Goal: Transaction & Acquisition: Purchase product/service

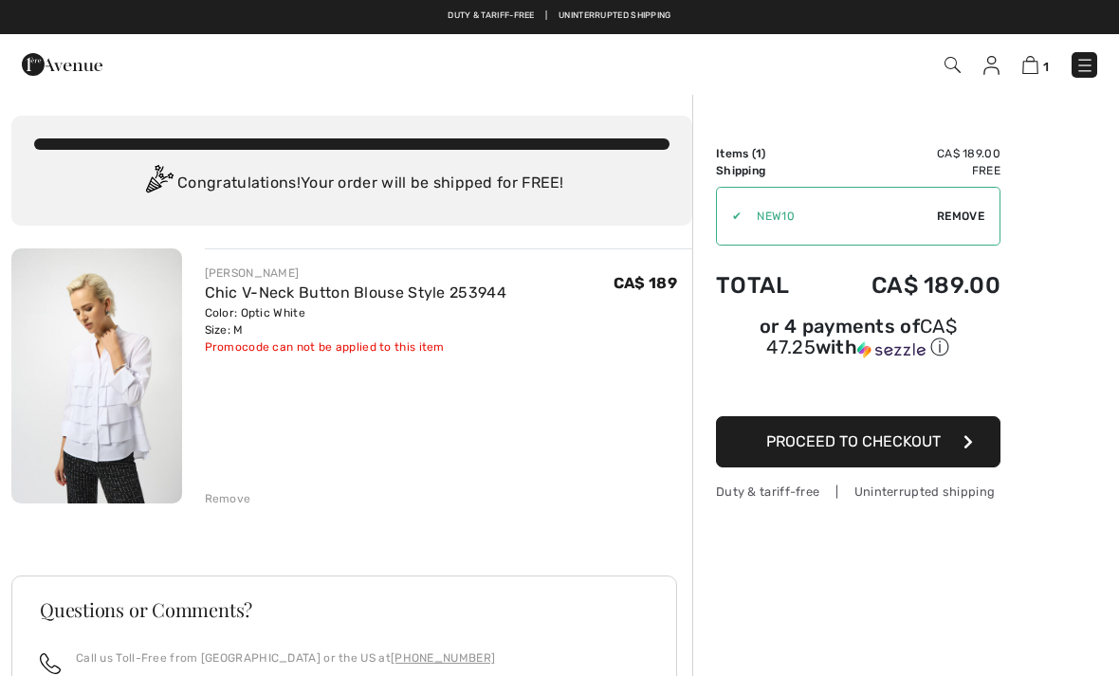
click at [970, 225] on div "✔ Apply Remove" at bounding box center [858, 216] width 284 height 59
click at [72, 67] on img at bounding box center [62, 65] width 81 height 38
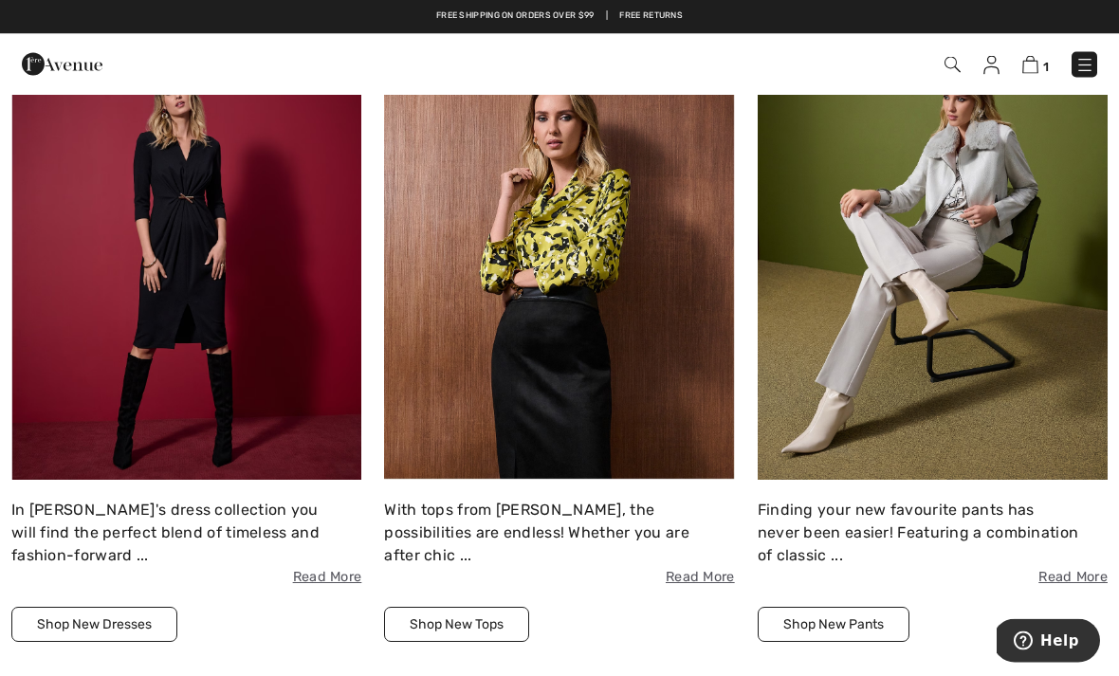
scroll to position [1441, 0]
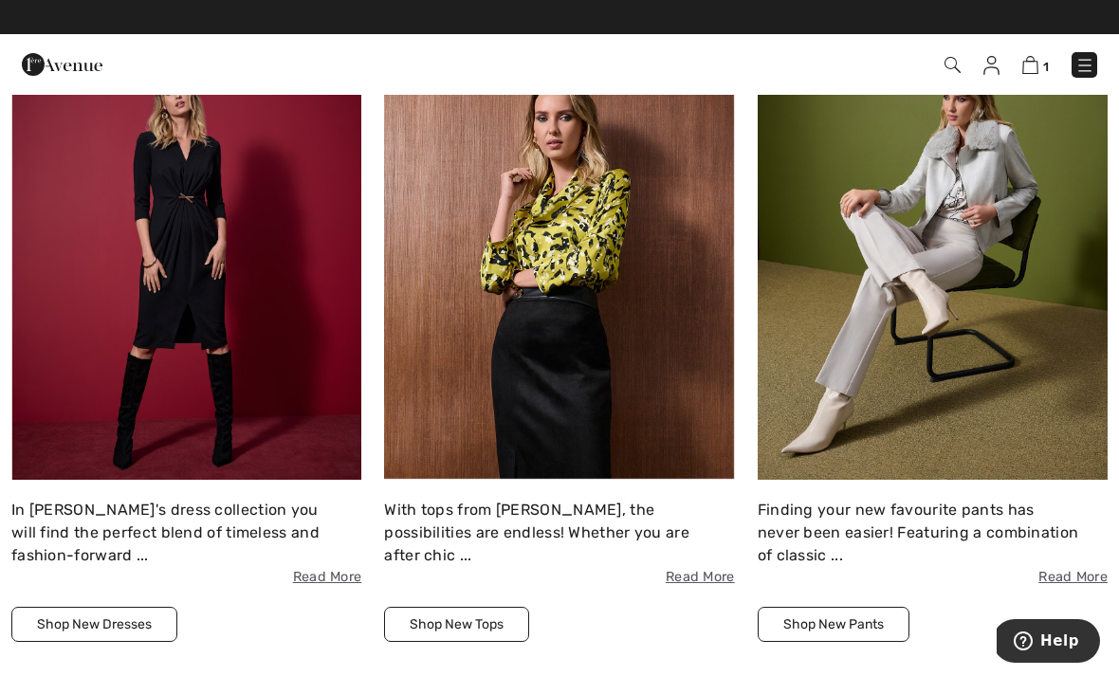
click at [1085, 64] on img at bounding box center [1084, 65] width 19 height 19
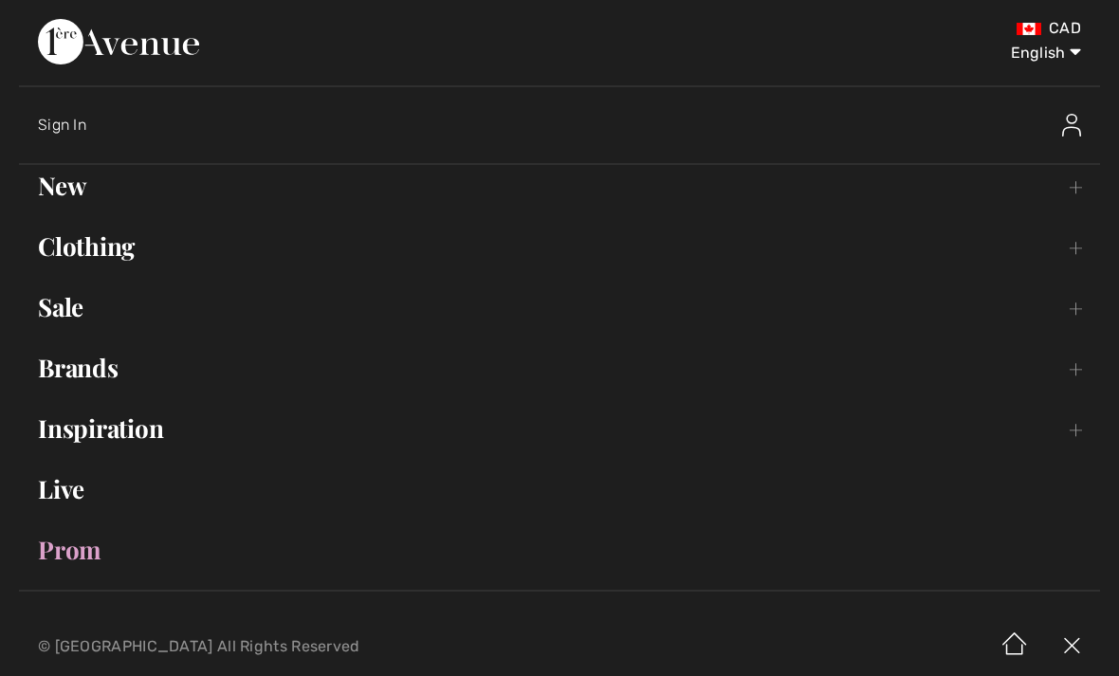
click at [69, 322] on link "Sale Toggle submenu" at bounding box center [559, 307] width 1081 height 42
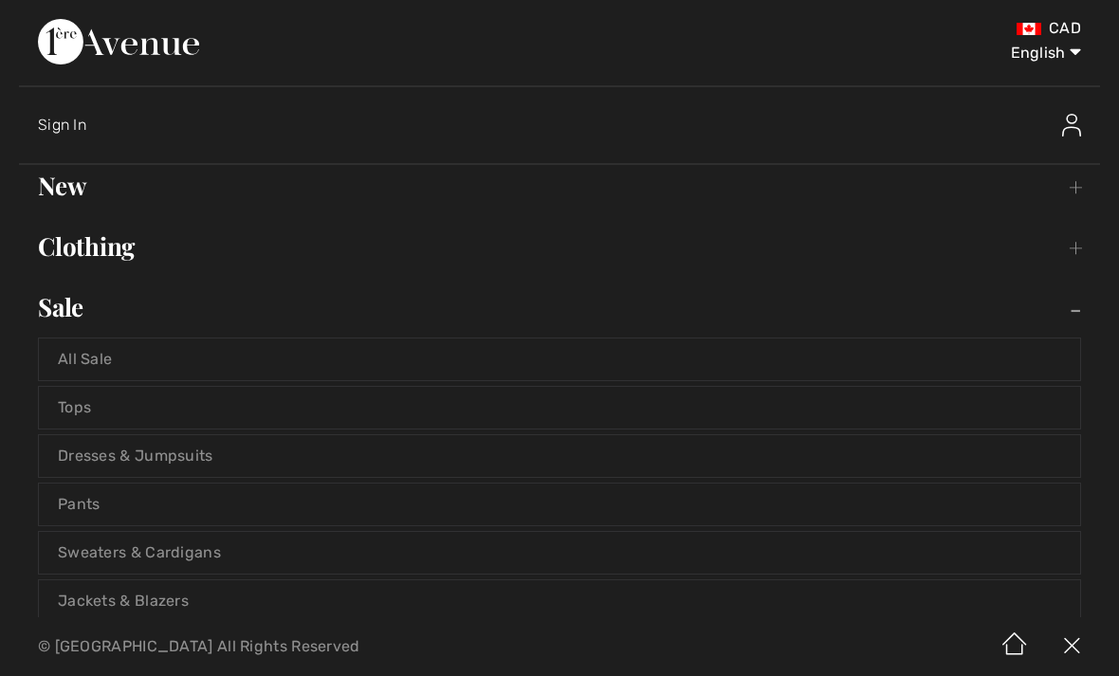
click at [86, 415] on link "Tops" at bounding box center [559, 408] width 1041 height 42
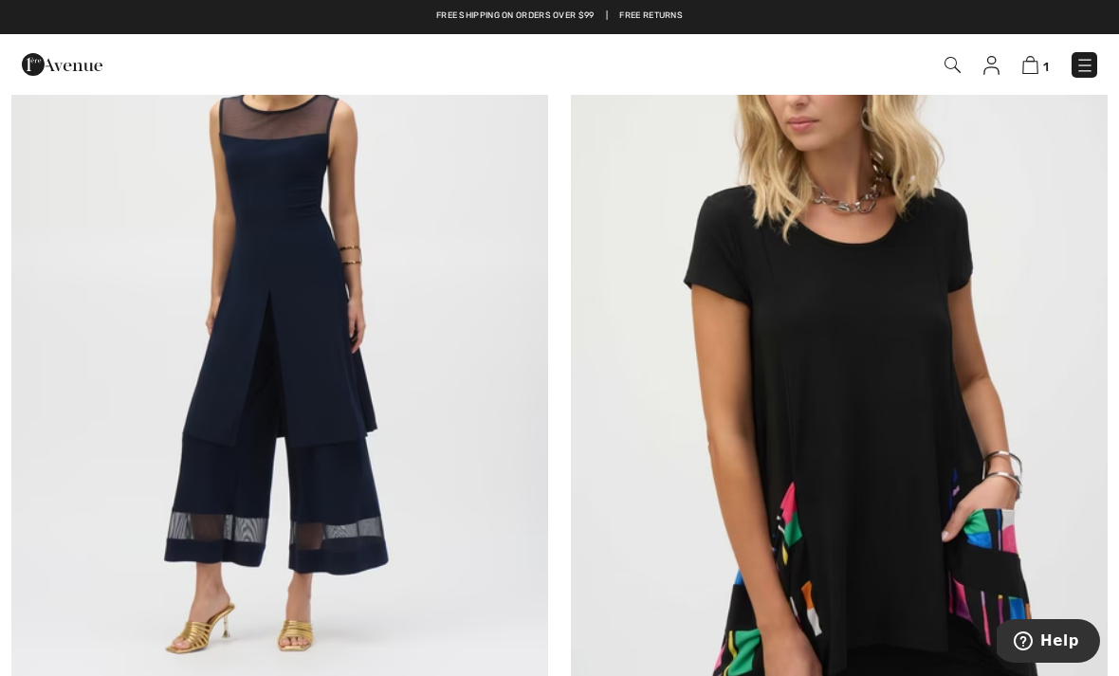
scroll to position [16013, 0]
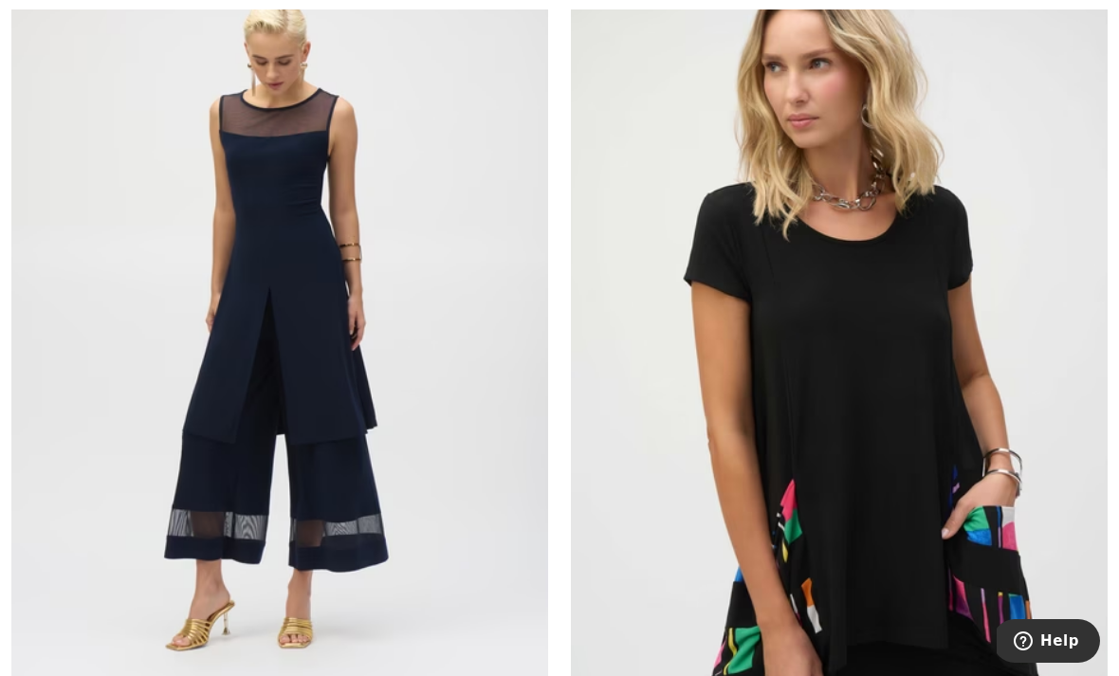
click at [244, 413] on img at bounding box center [279, 321] width 537 height 805
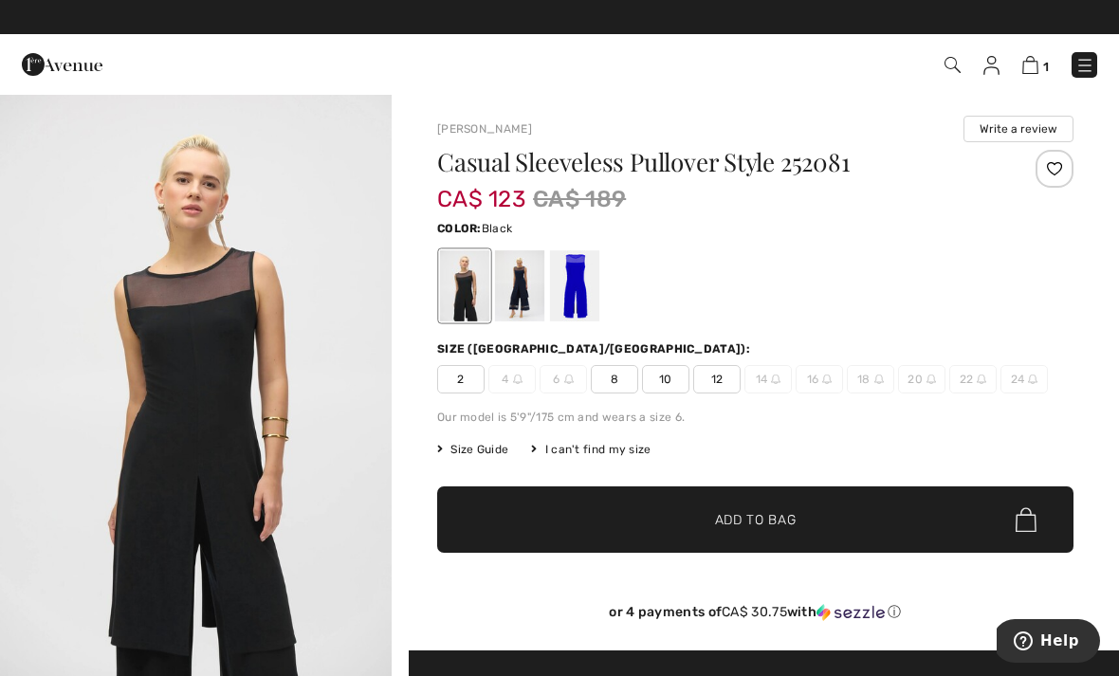
click at [627, 377] on span "8" at bounding box center [614, 379] width 47 height 28
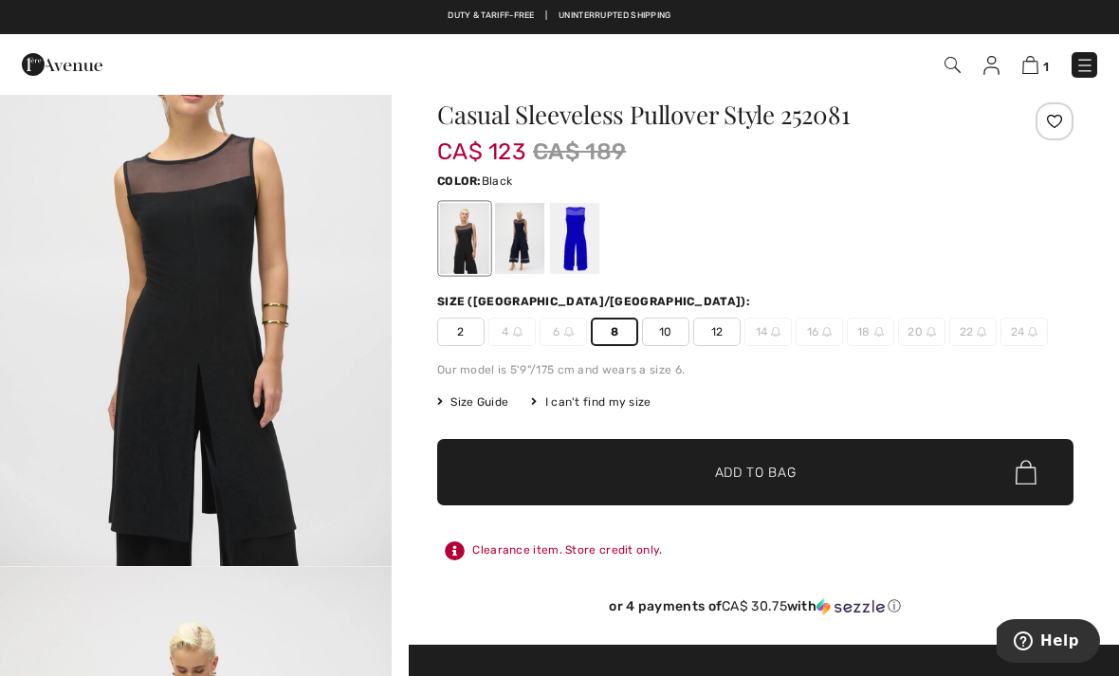
scroll to position [30, 0]
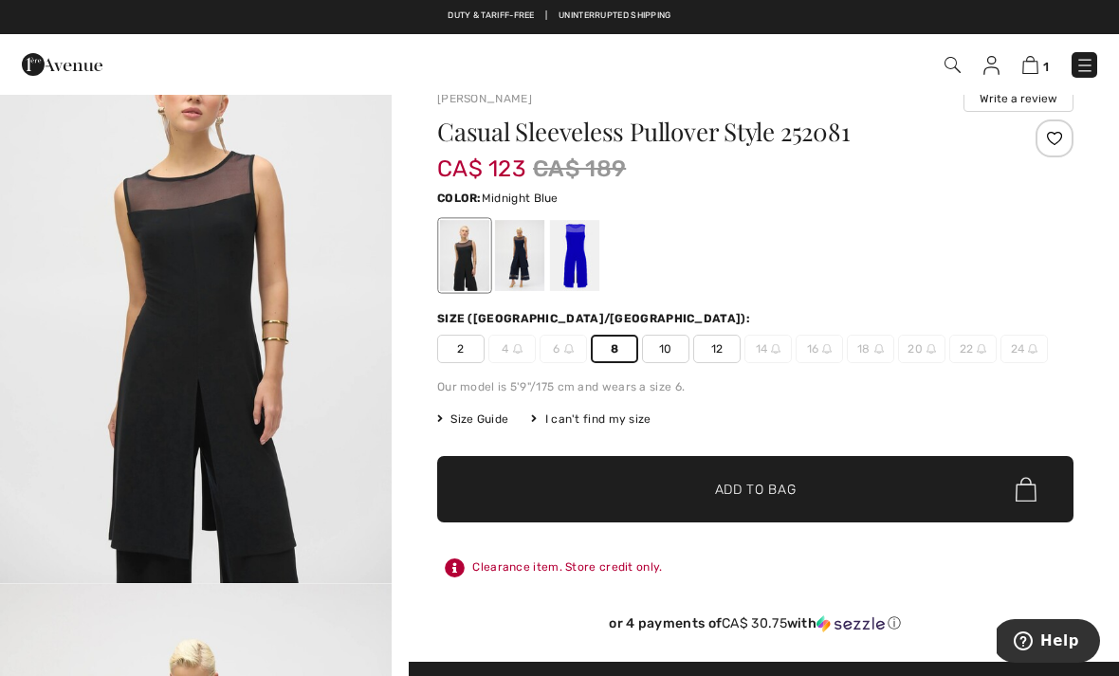
click at [537, 269] on div at bounding box center [519, 255] width 49 height 71
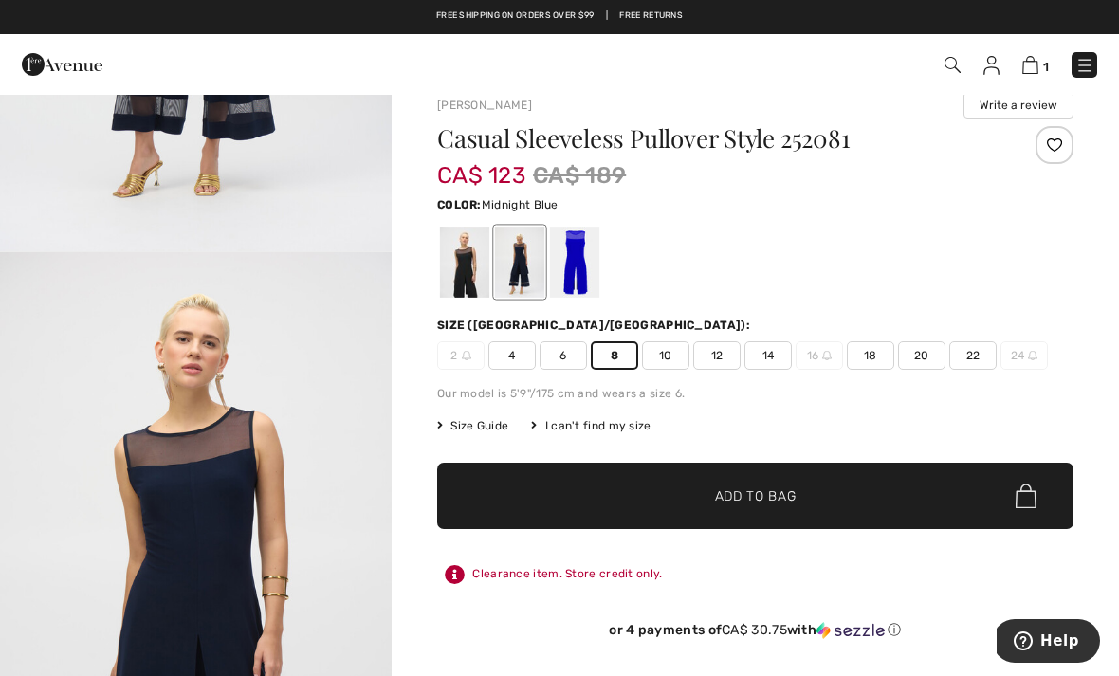
scroll to position [0, 0]
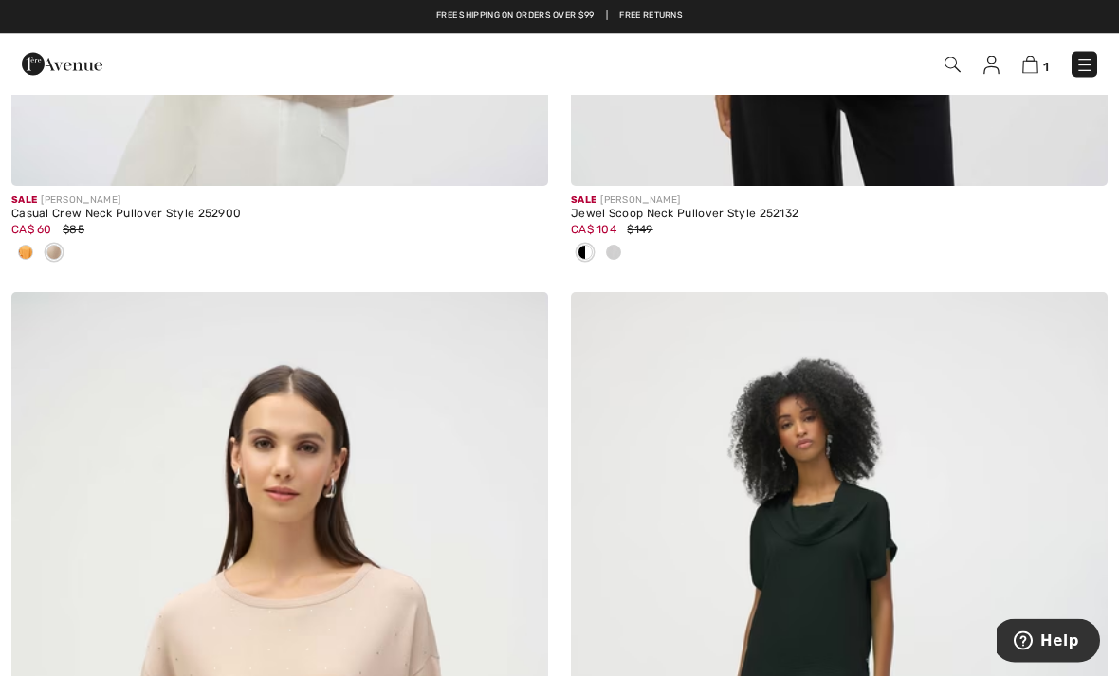
scroll to position [12909, 0]
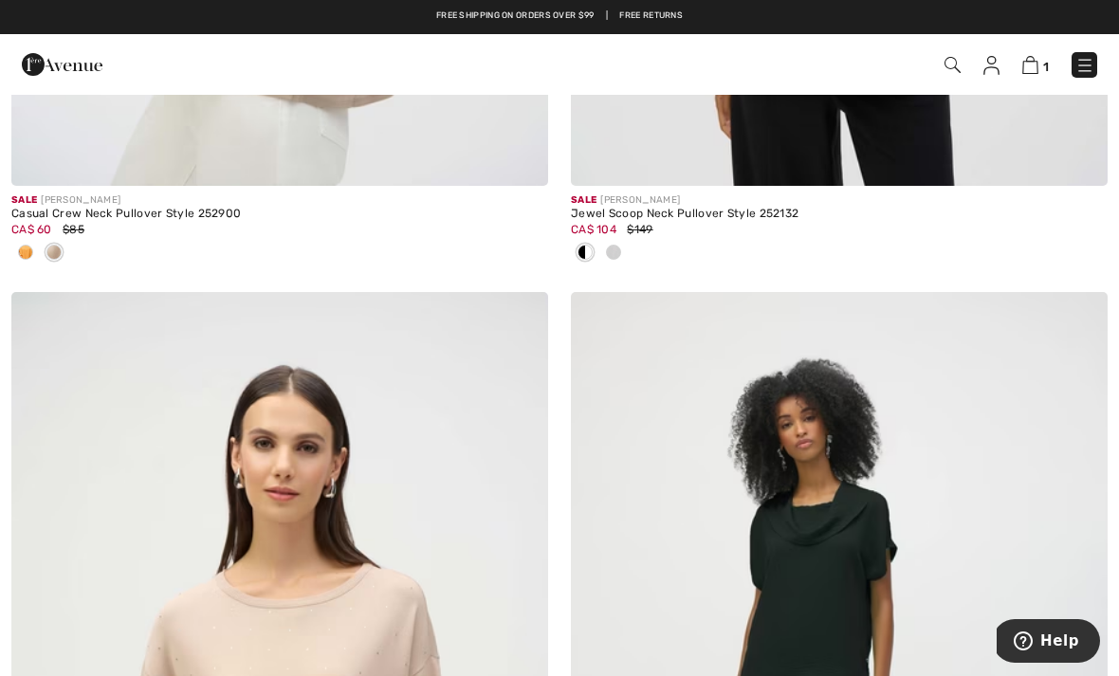
click at [1078, 57] on img at bounding box center [1084, 65] width 19 height 19
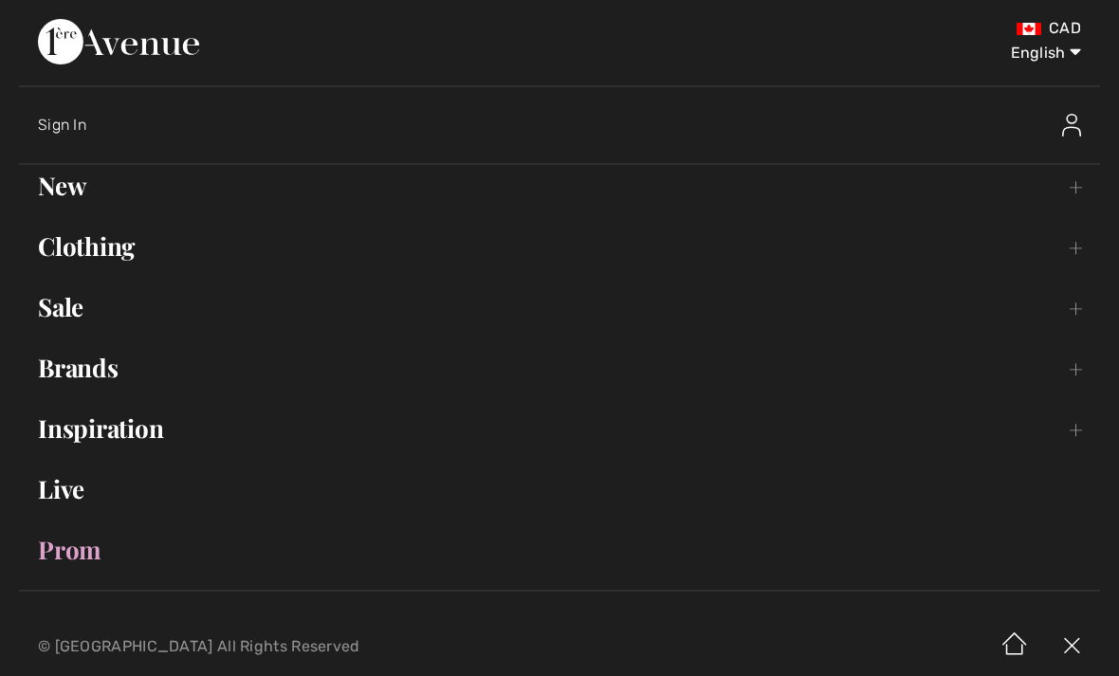
click at [49, 288] on link "Sale Toggle submenu" at bounding box center [559, 307] width 1081 height 42
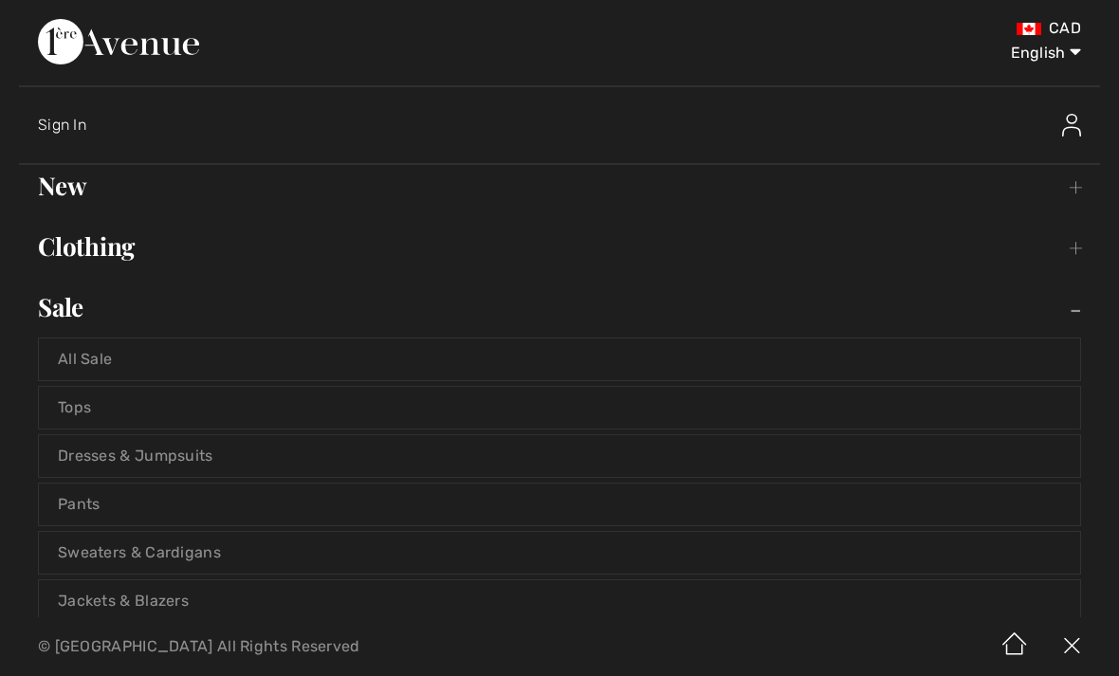
click at [90, 498] on link "Pants" at bounding box center [559, 504] width 1041 height 42
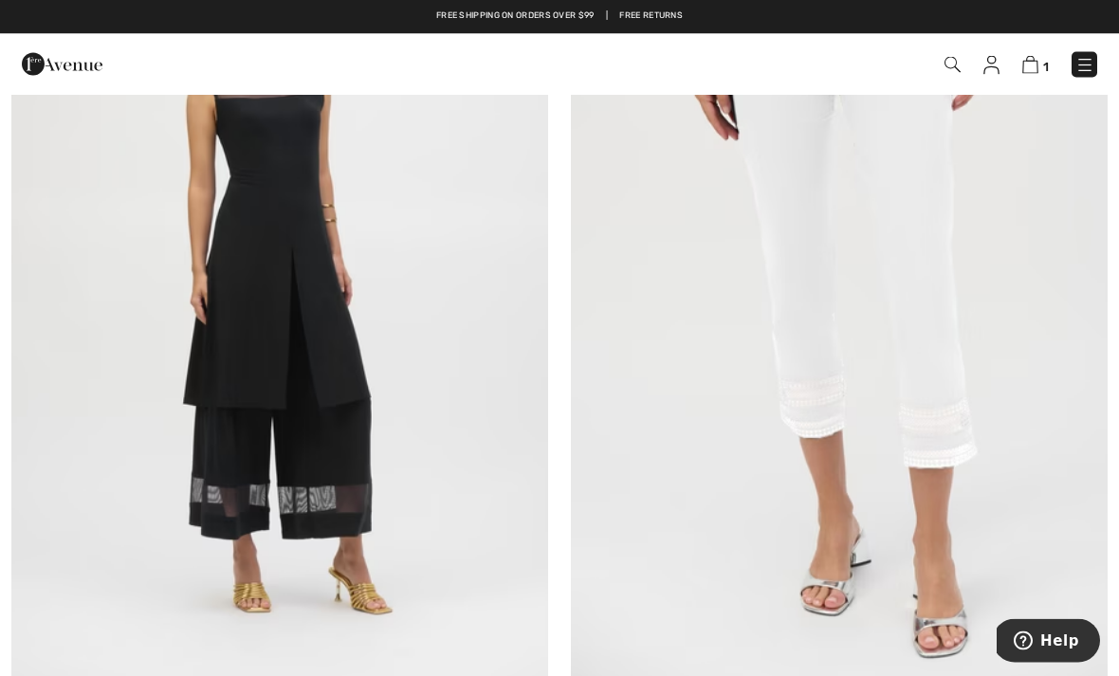
scroll to position [4784, 0]
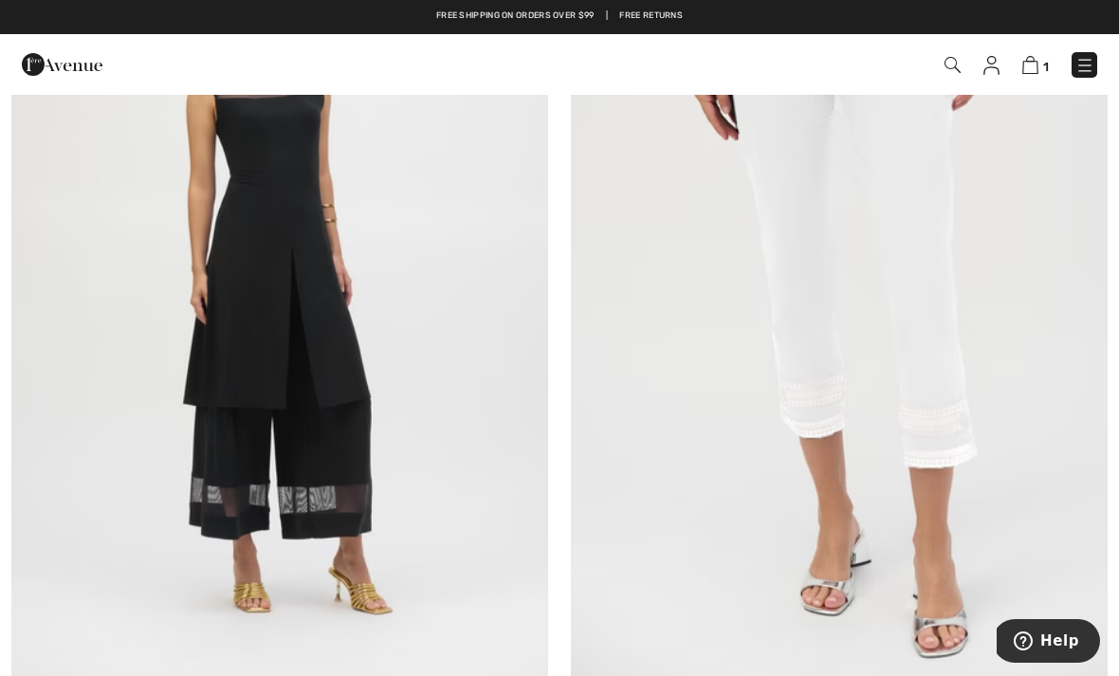
click at [191, 436] on img at bounding box center [279, 284] width 537 height 805
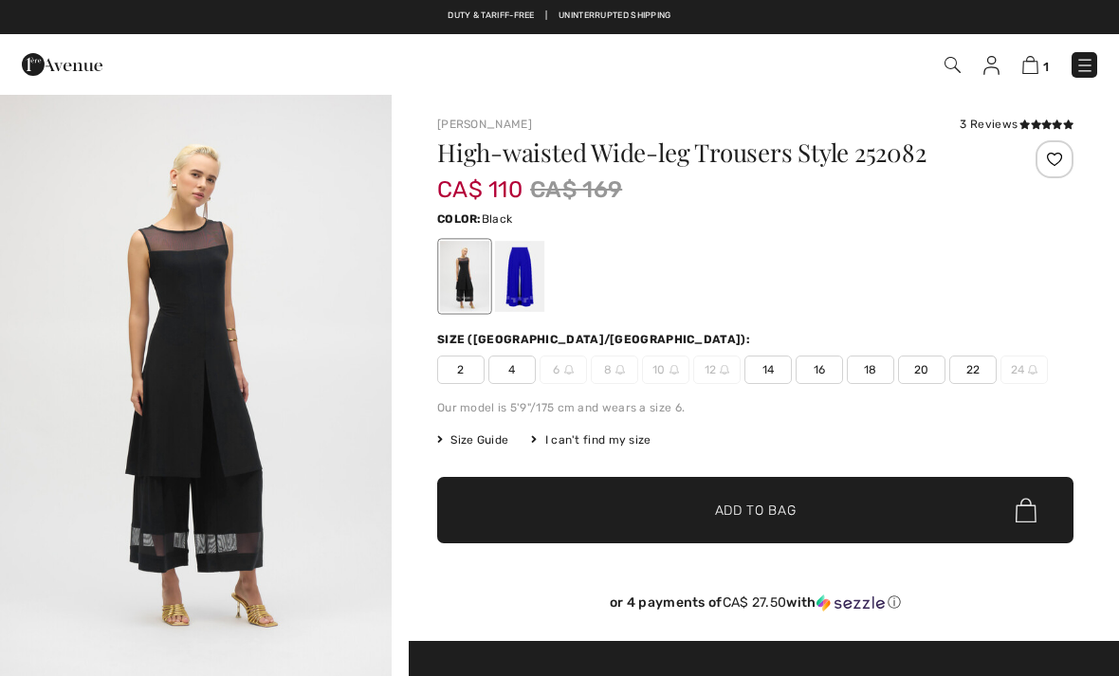
checkbox input "true"
click at [536, 286] on div at bounding box center [519, 276] width 49 height 71
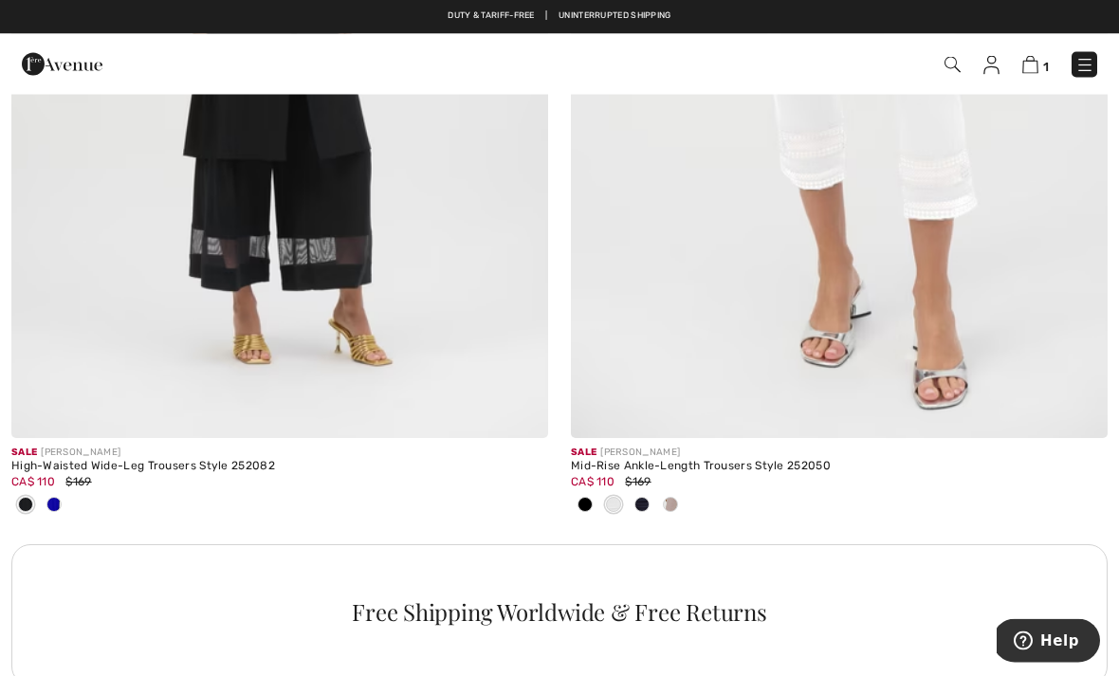
scroll to position [5026, 0]
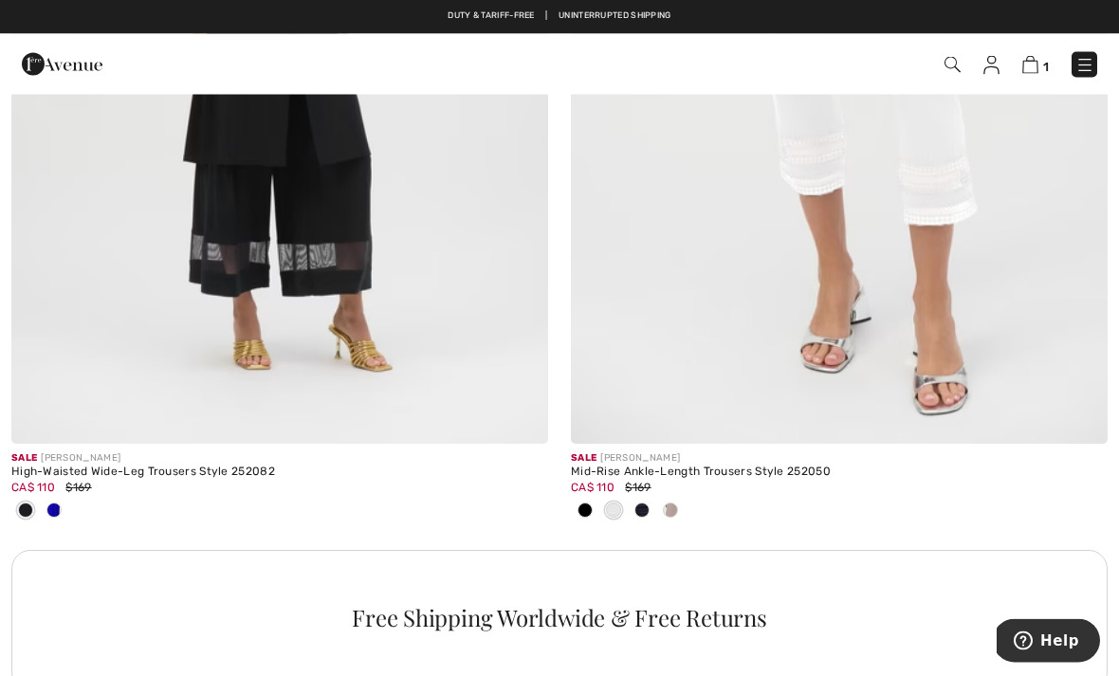
click at [953, 61] on img at bounding box center [952, 65] width 16 height 16
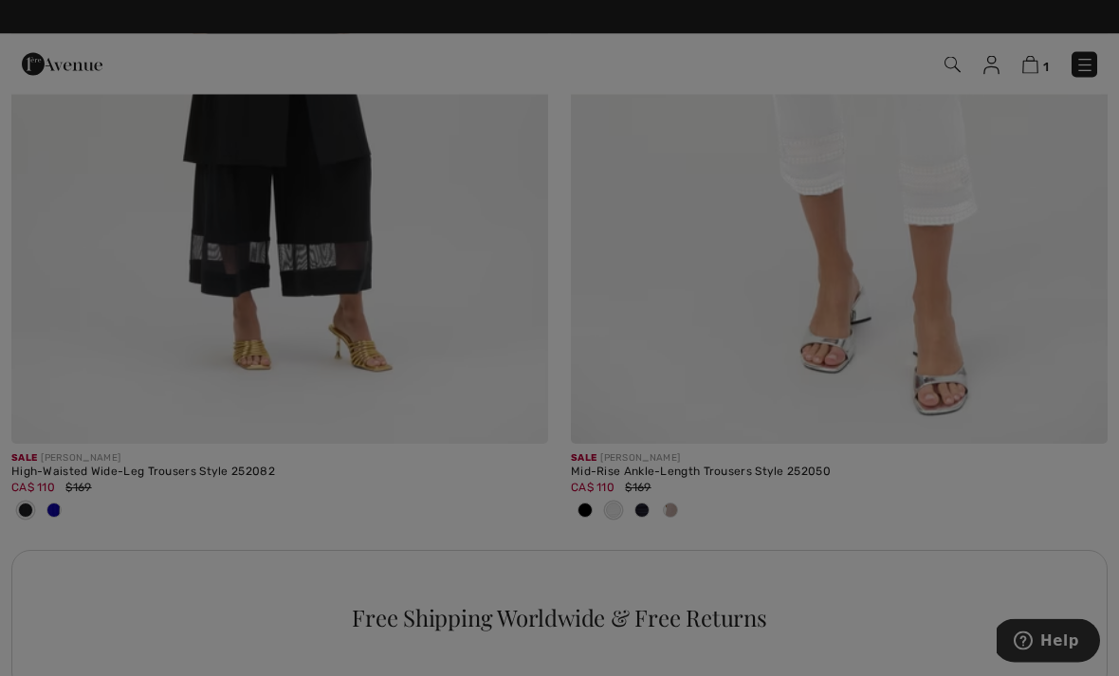
scroll to position [5027, 0]
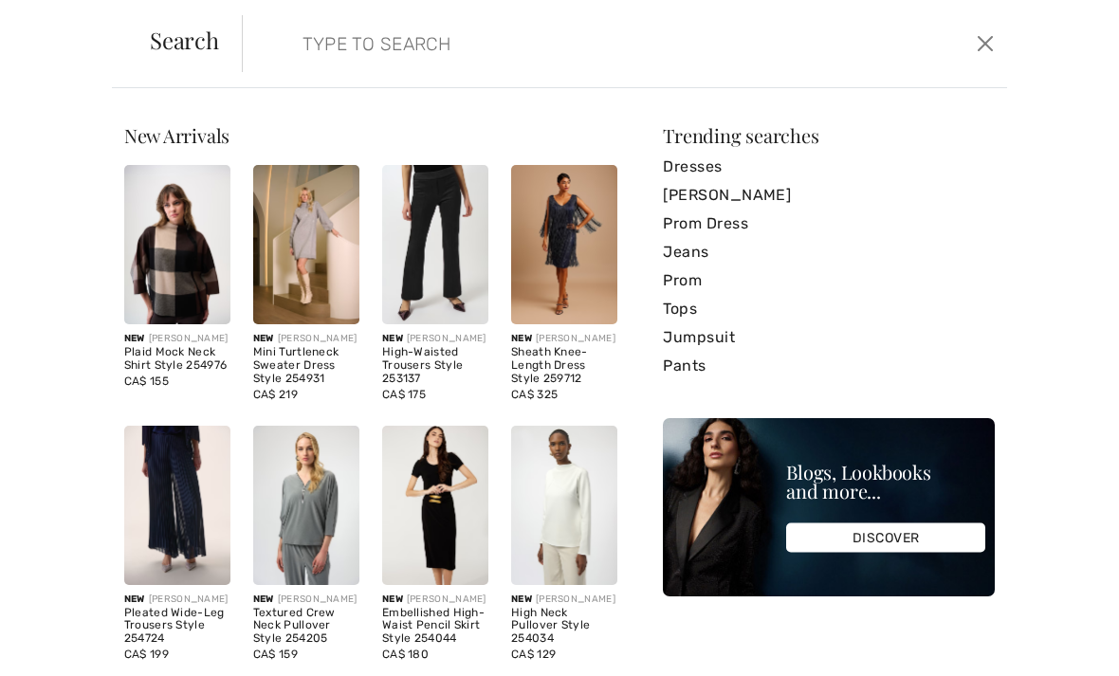
click at [282, 49] on form "Clear" at bounding box center [607, 43] width 730 height 57
click at [288, 46] on input "search" at bounding box center [544, 43] width 513 height 57
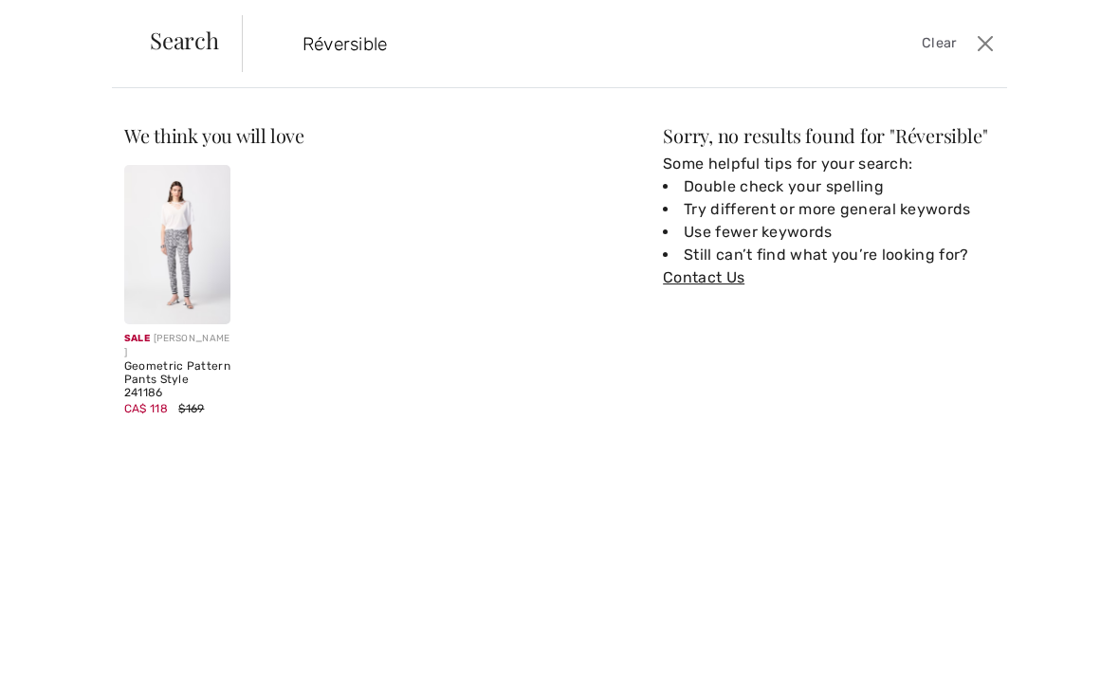
type input "Réversible"
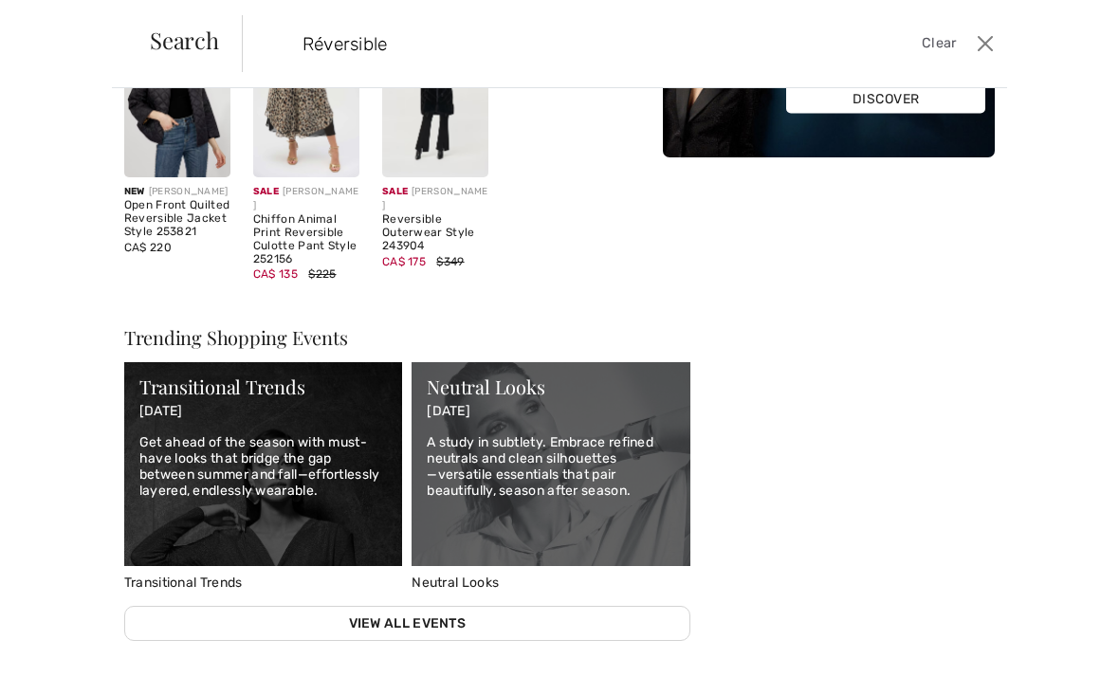
scroll to position [140, 0]
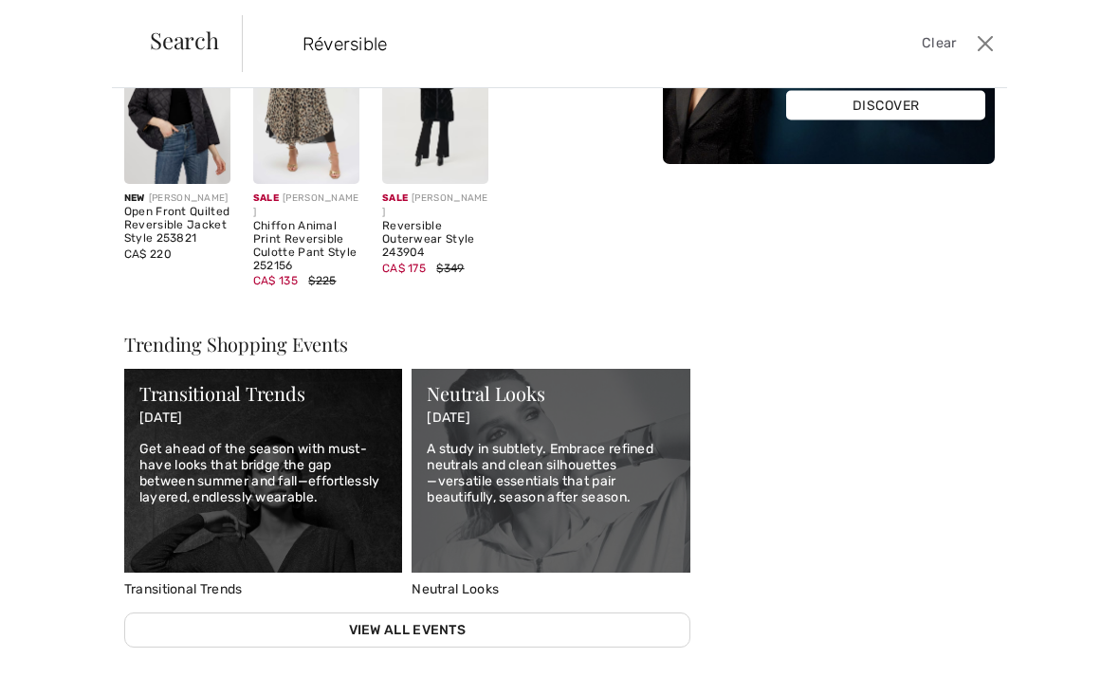
click at [279, 155] on img at bounding box center [306, 104] width 106 height 159
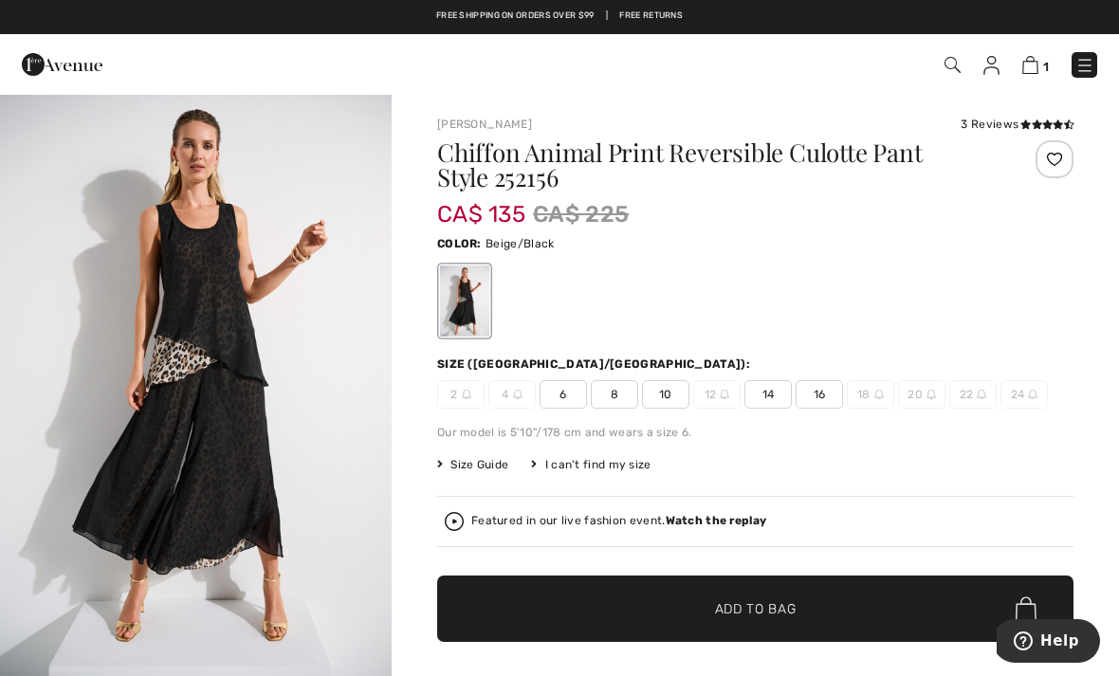
click at [625, 398] on span "8" at bounding box center [614, 394] width 47 height 28
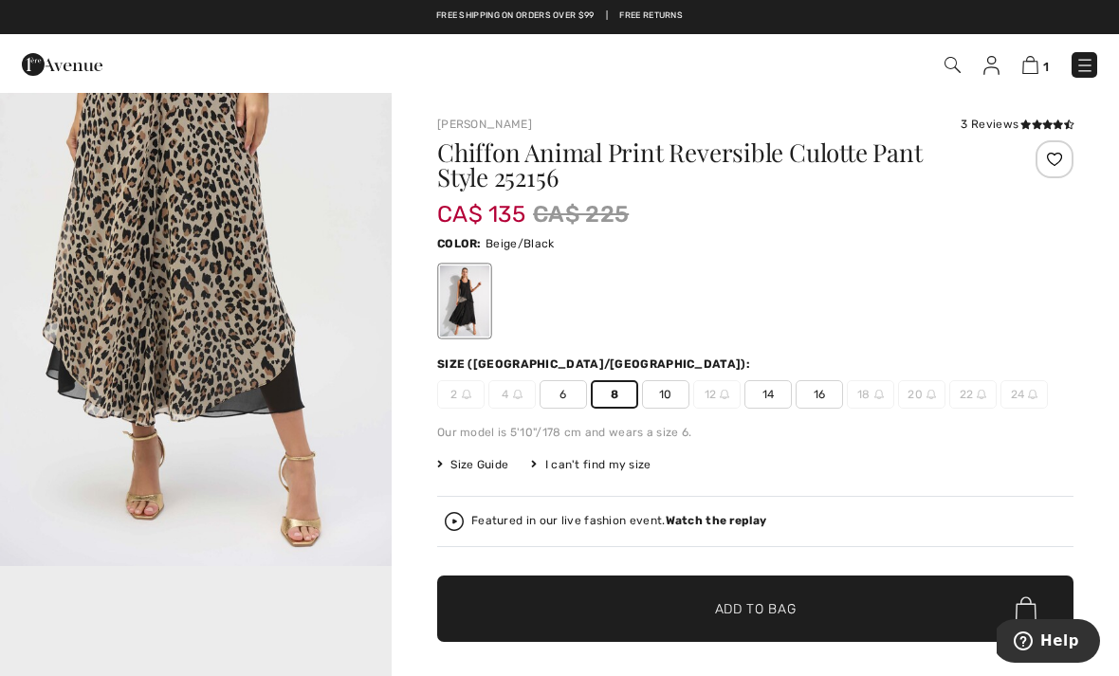
scroll to position [690, 0]
